Goal: Navigation & Orientation: Go to known website

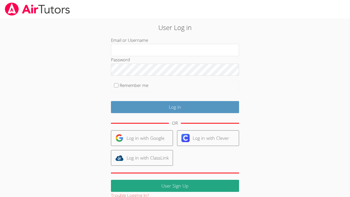
type input "`"
click at [2, 12] on link at bounding box center [37, 9] width 75 height 18
click at [4, 12] on link at bounding box center [37, 9] width 75 height 18
